Goal: Information Seeking & Learning: Learn about a topic

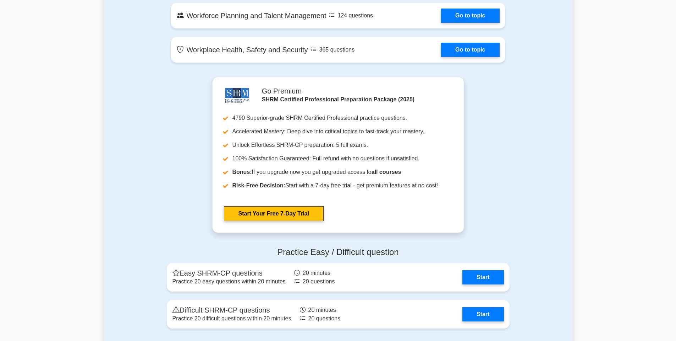
scroll to position [1030, 0]
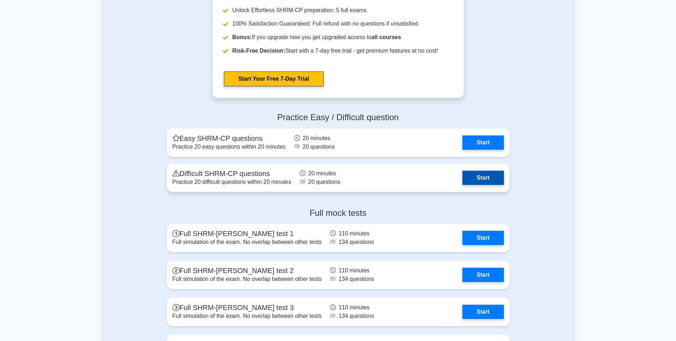
click at [494, 176] on link "Start" at bounding box center [483, 177] width 41 height 14
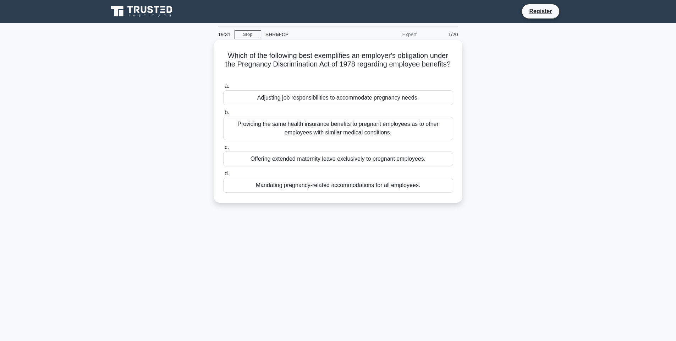
click at [379, 185] on div "Mandating pregnancy-related accommodations for all employees." at bounding box center [338, 185] width 230 height 15
click at [391, 188] on div "Mandating pregnancy-related accommodations for all employees." at bounding box center [338, 185] width 230 height 15
click at [223, 176] on input "d. Mandating pregnancy-related accommodations for all employees." at bounding box center [223, 173] width 0 height 5
